Goal: Task Accomplishment & Management: Use online tool/utility

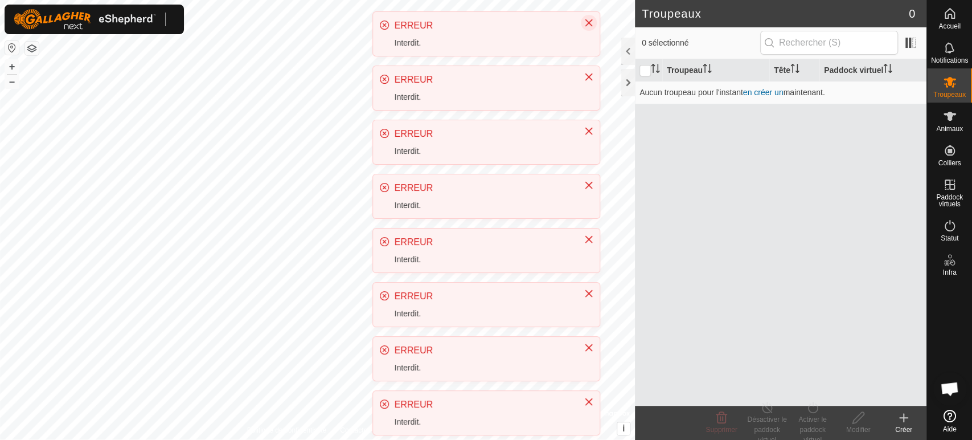
scroll to position [249, 0]
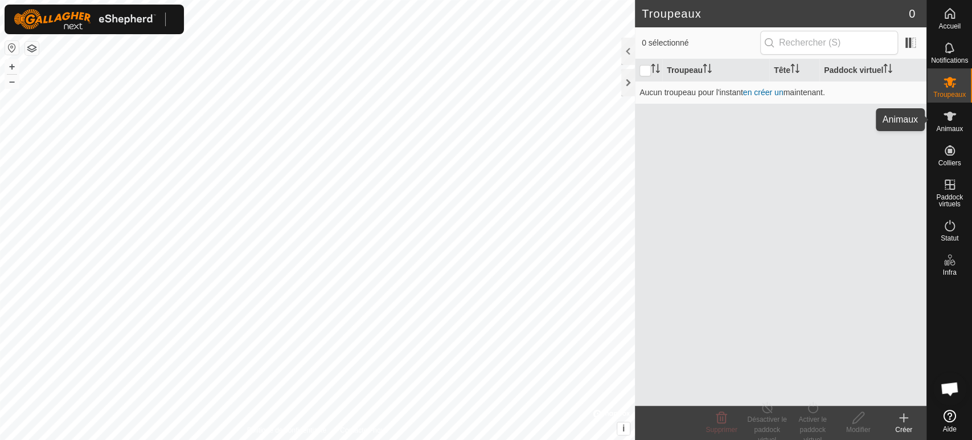
click at [945, 120] on icon at bounding box center [950, 116] width 14 height 14
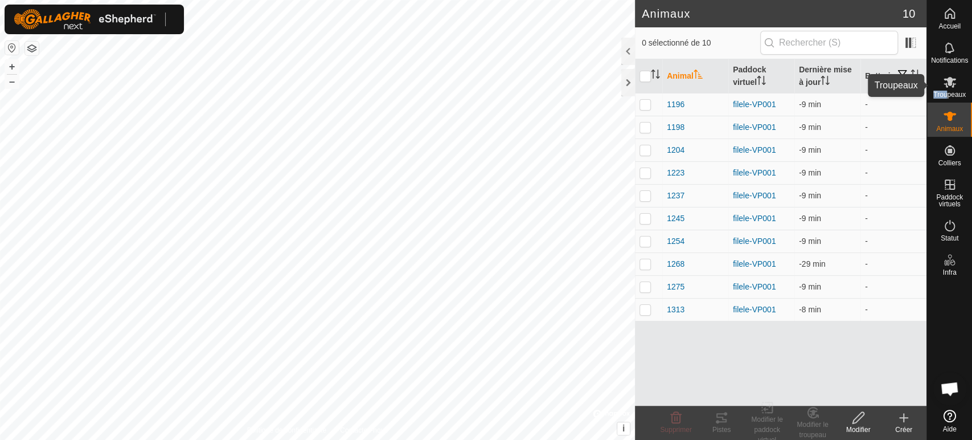
click at [948, 87] on div "Troupeaux" at bounding box center [949, 85] width 45 height 34
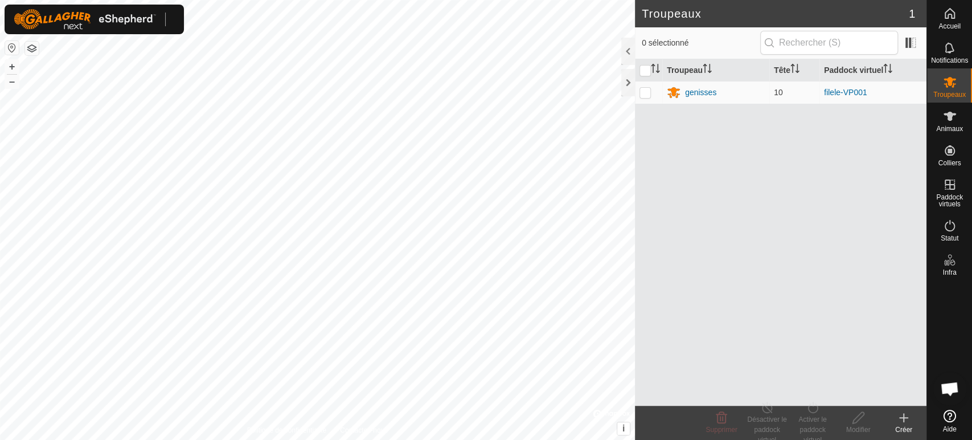
click at [898, 420] on icon at bounding box center [904, 418] width 14 height 14
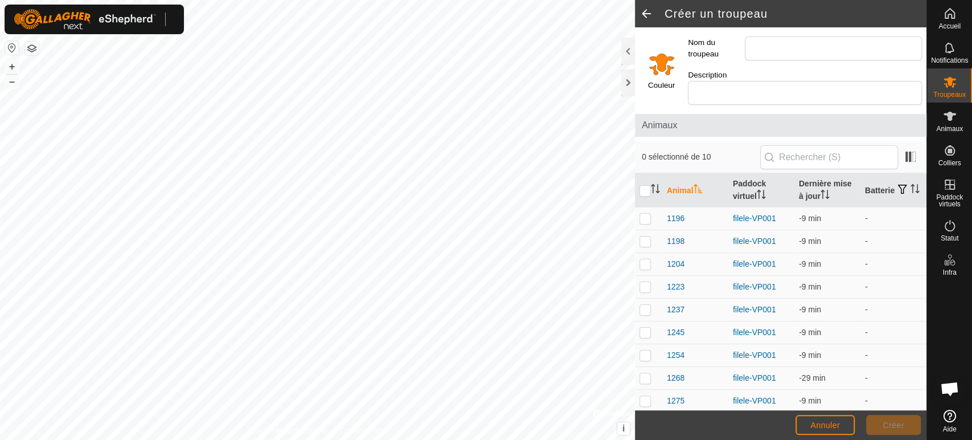
click at [665, 58] on input "Select a color" at bounding box center [661, 63] width 27 height 27
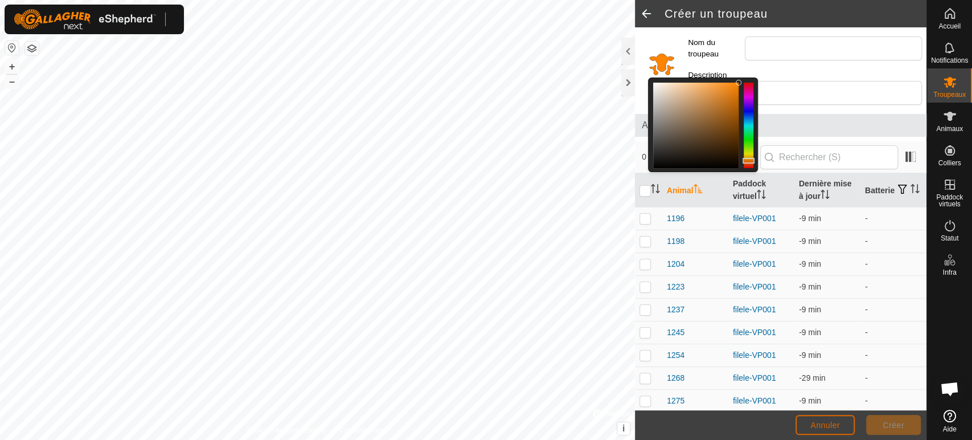
click at [834, 423] on span "Annuler" at bounding box center [825, 424] width 30 height 9
